Goal: Information Seeking & Learning: Learn about a topic

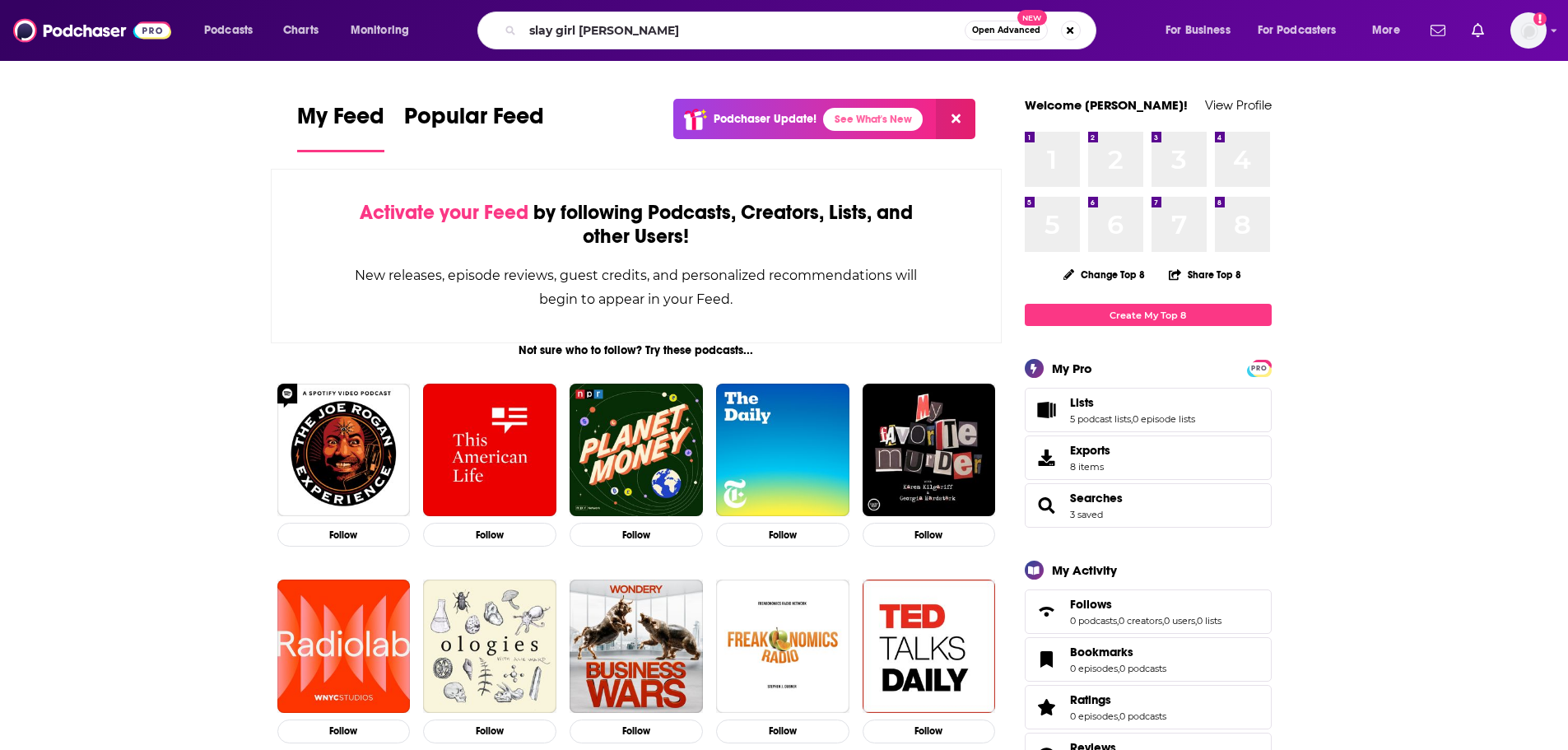
type input "slay girl [PERSON_NAME]"
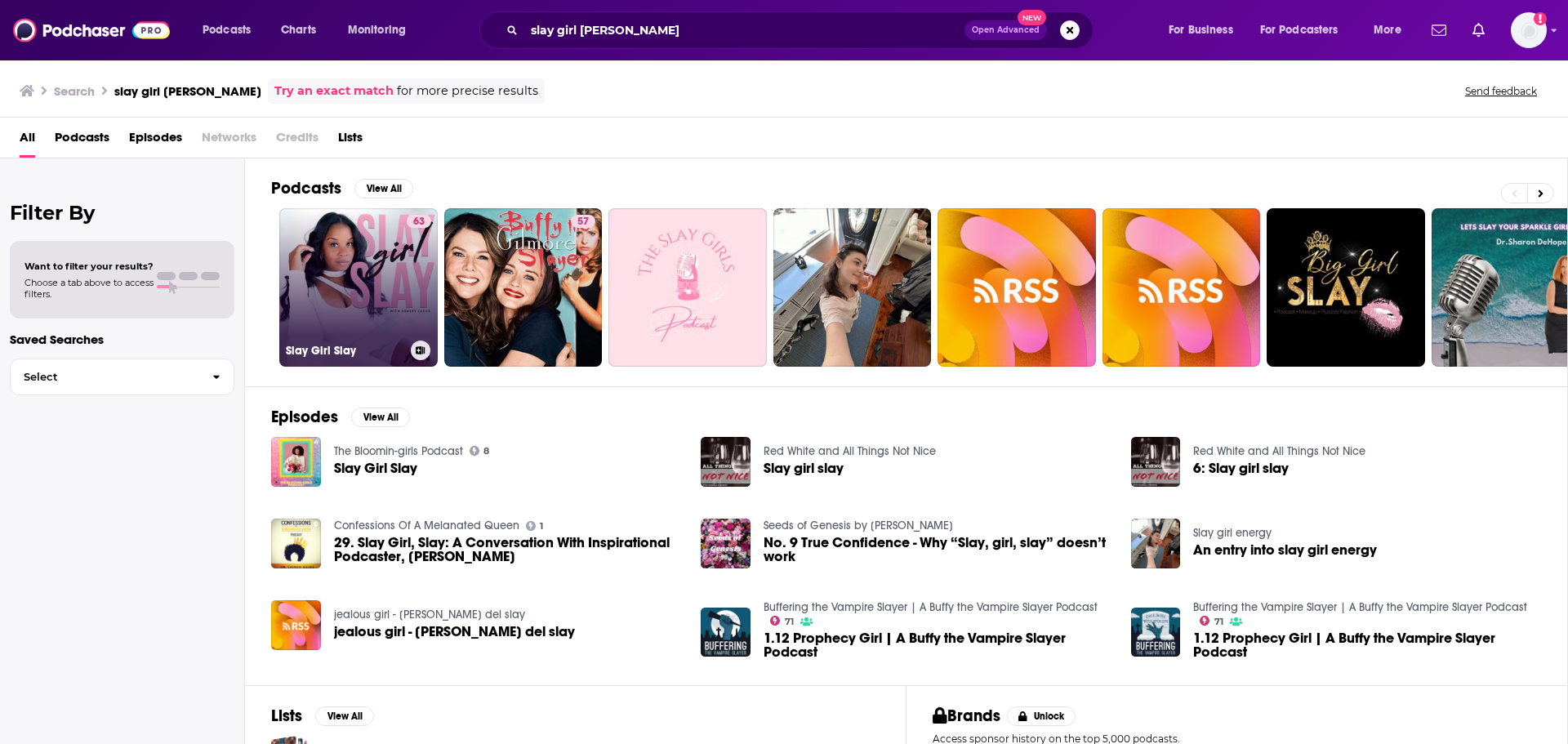
click at [378, 230] on link "63 Slay Girl Slay" at bounding box center [358, 287] width 159 height 159
